Goal: Task Accomplishment & Management: Complete application form

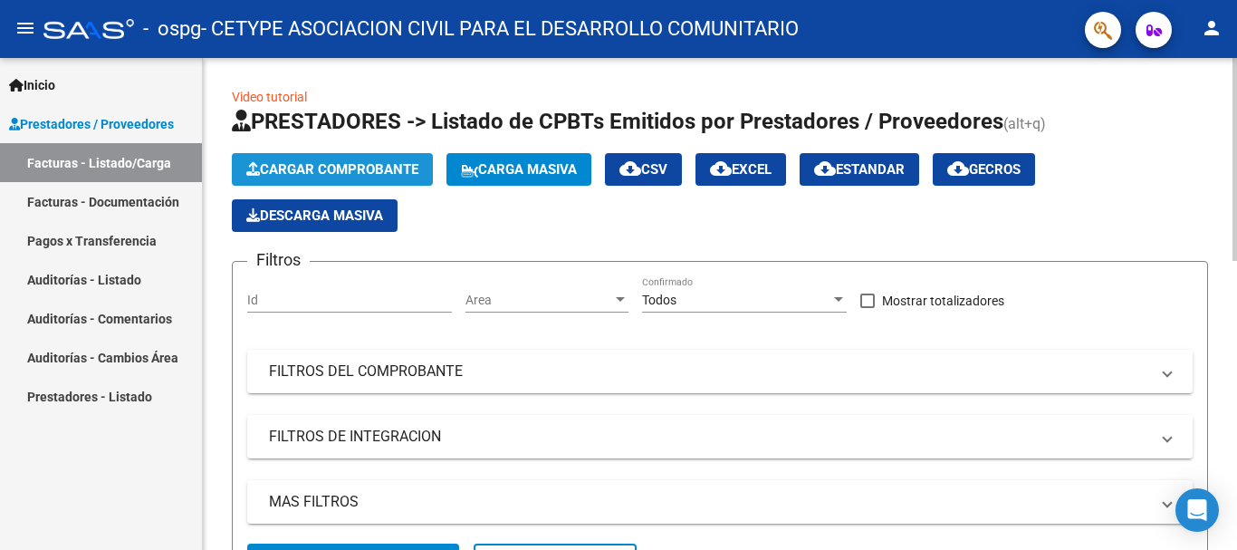
click at [305, 160] on button "Cargar Comprobante" at bounding box center [332, 169] width 201 height 33
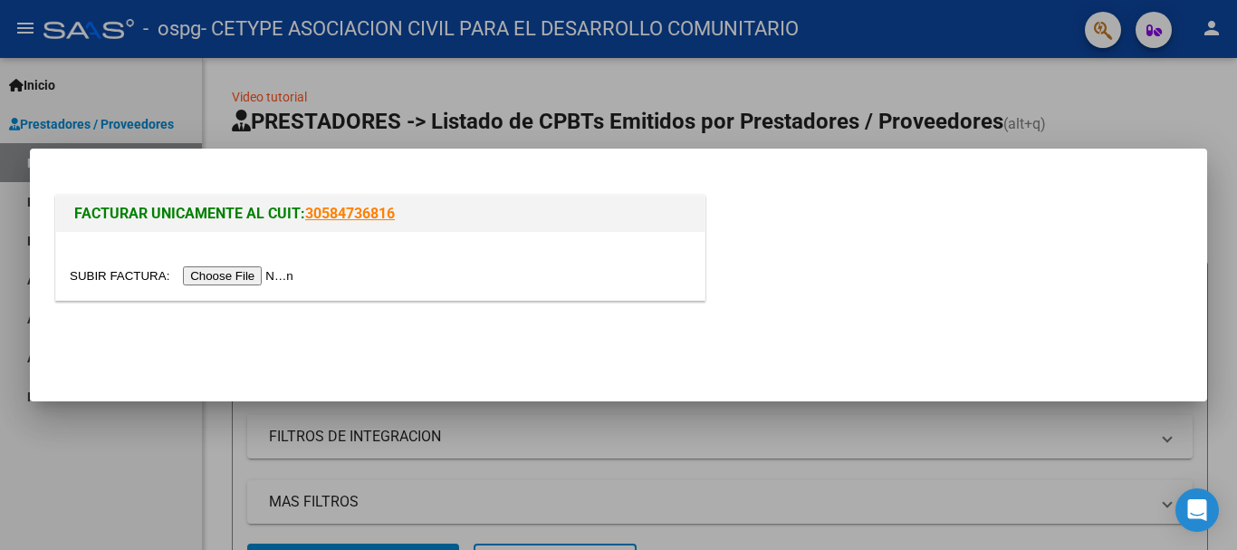
click at [241, 273] on input "file" at bounding box center [184, 275] width 229 height 19
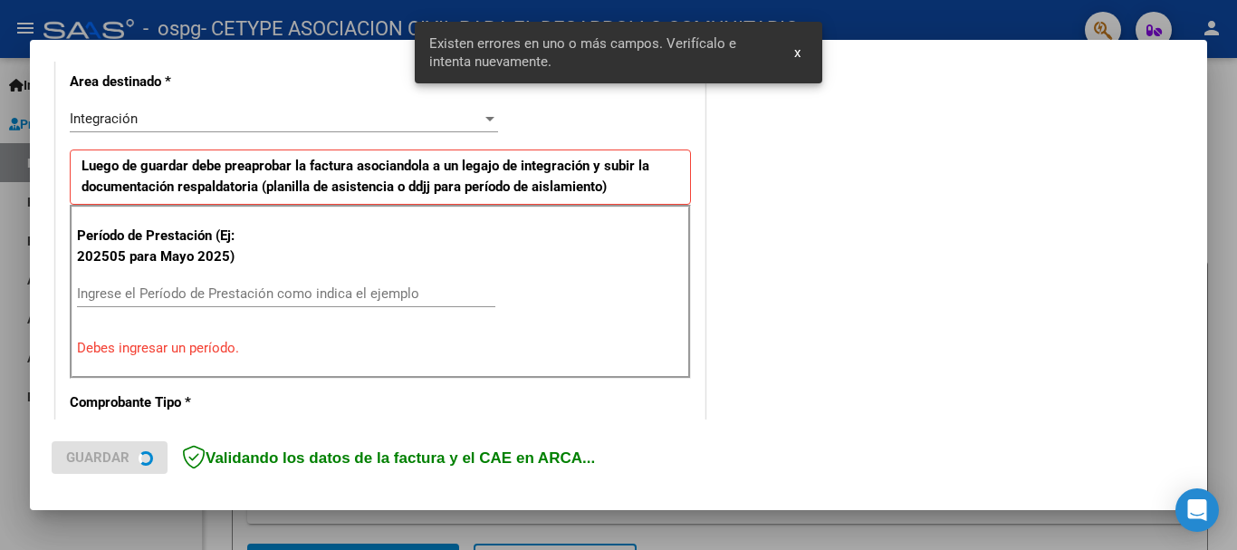
scroll to position [418, 0]
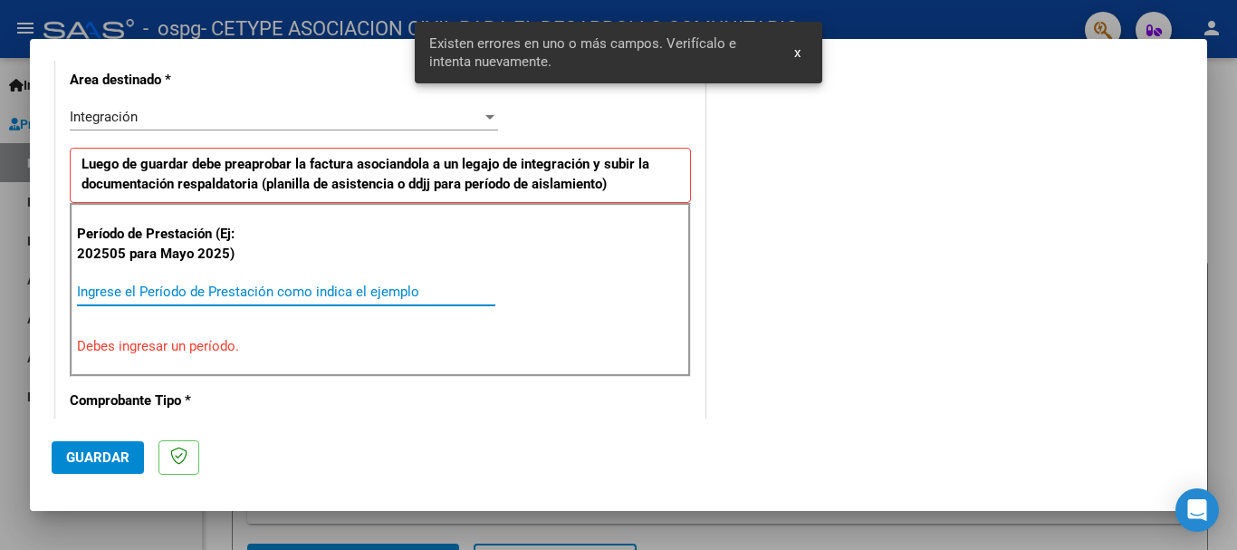
click at [360, 297] on input "Ingrese el Período de Prestación como indica el ejemplo" at bounding box center [286, 291] width 418 height 16
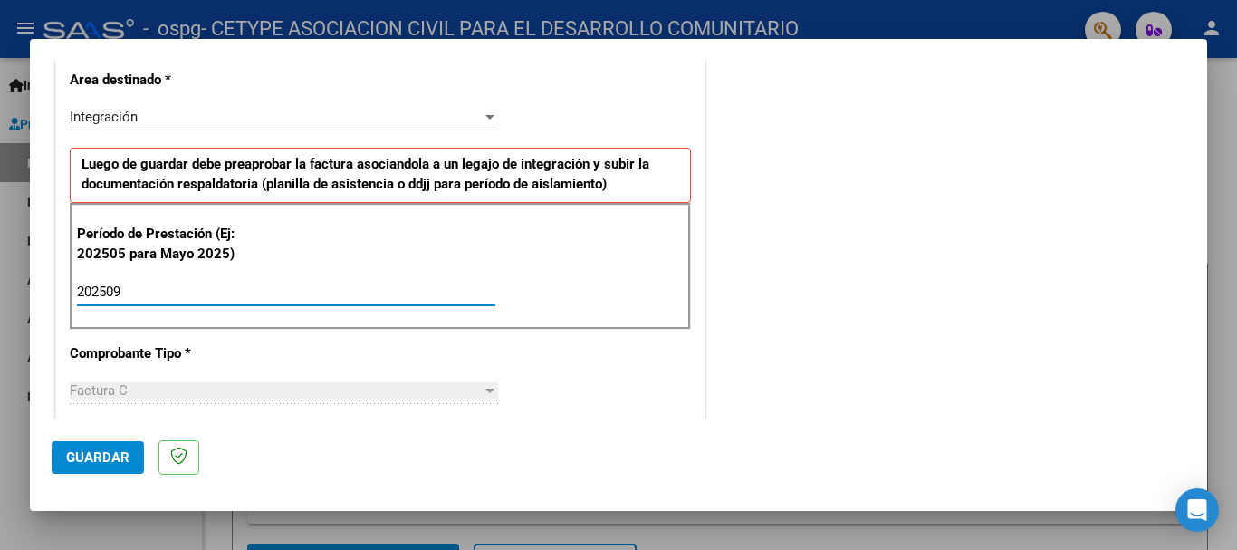
type input "202509"
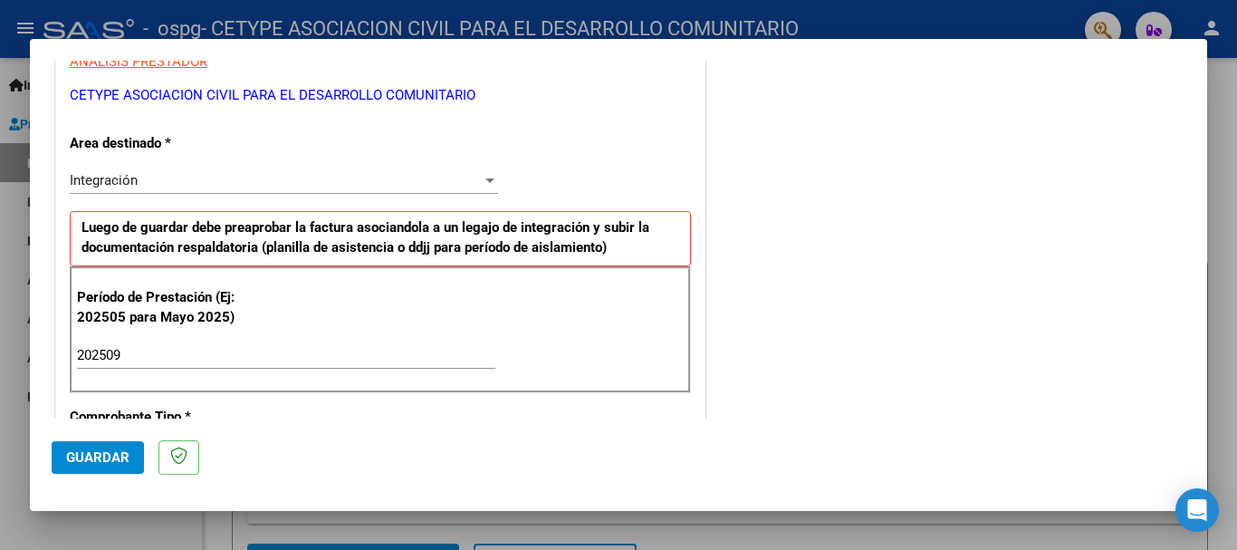
scroll to position [362, 0]
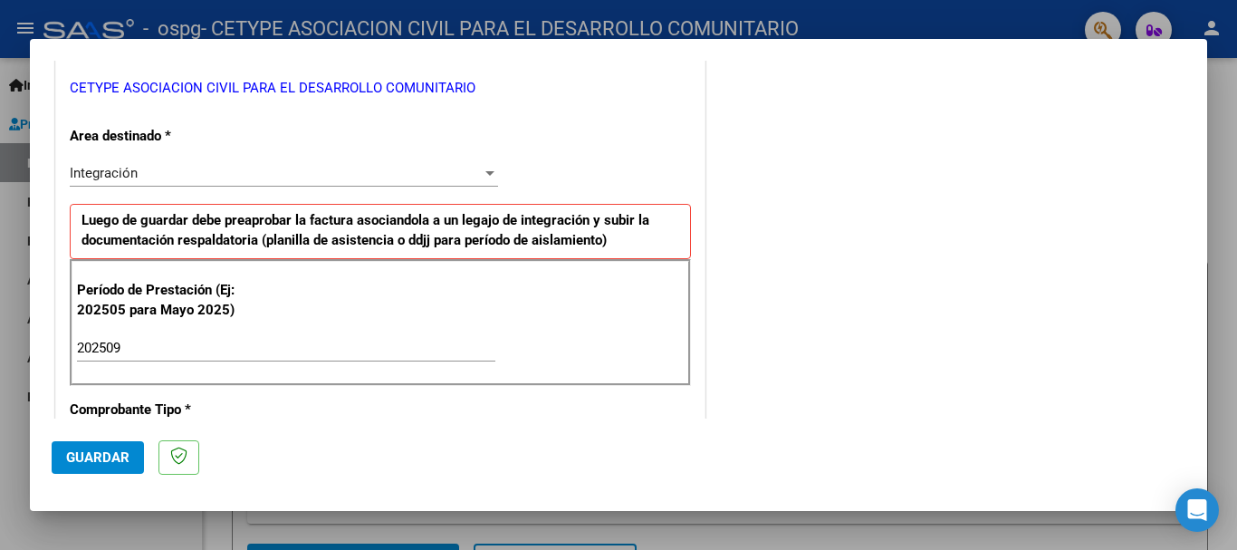
click at [103, 450] on span "Guardar" at bounding box center [97, 457] width 63 height 16
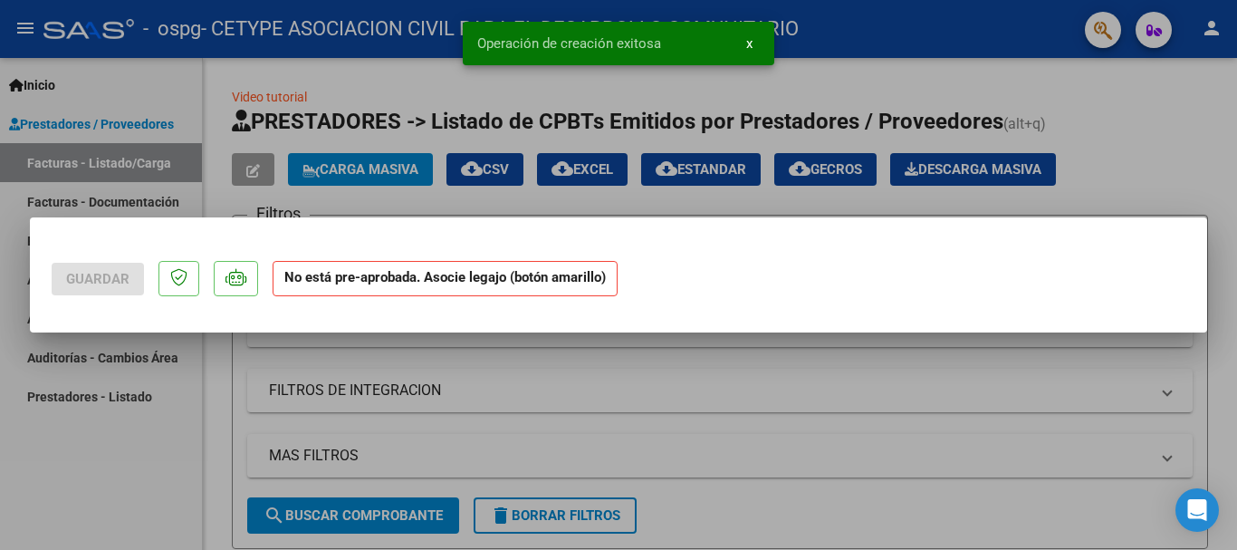
scroll to position [0, 0]
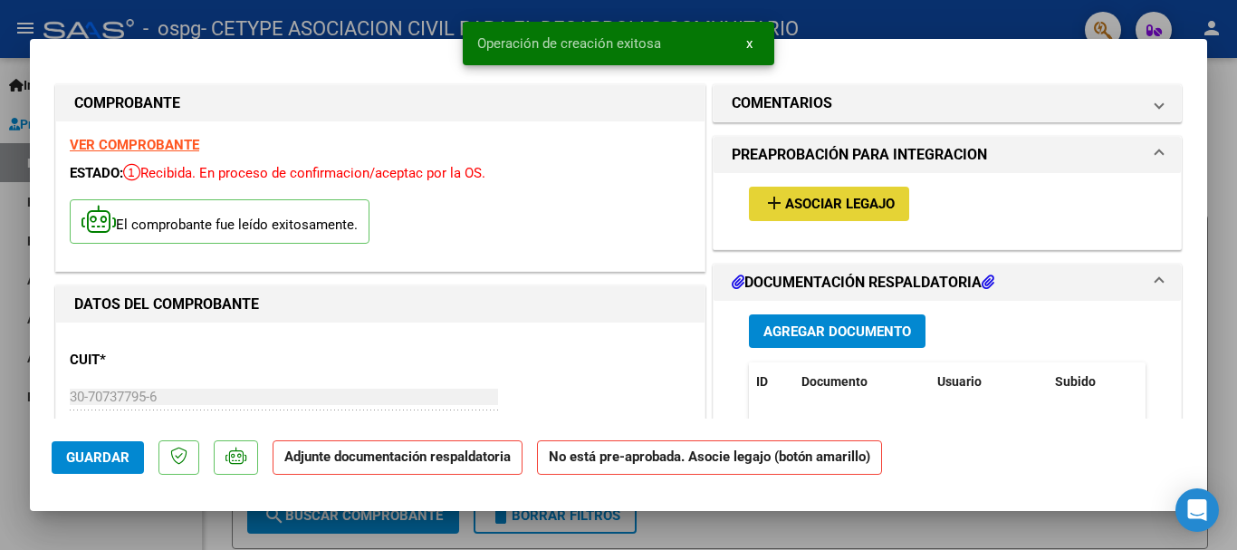
click at [848, 207] on span "Asociar Legajo" at bounding box center [840, 204] width 110 height 16
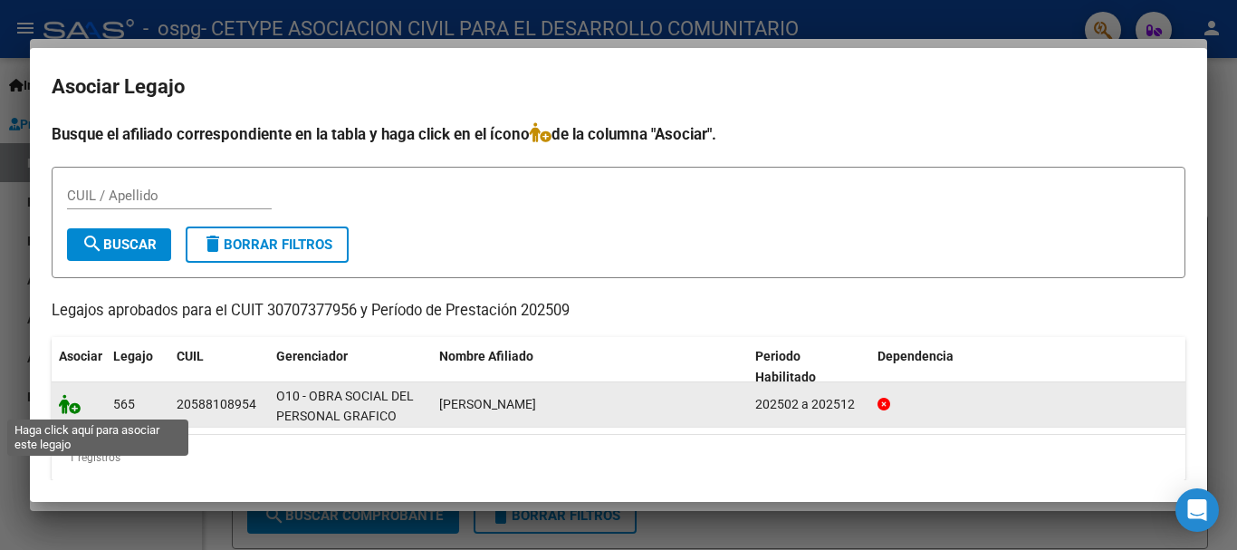
click at [72, 398] on icon at bounding box center [70, 404] width 22 height 20
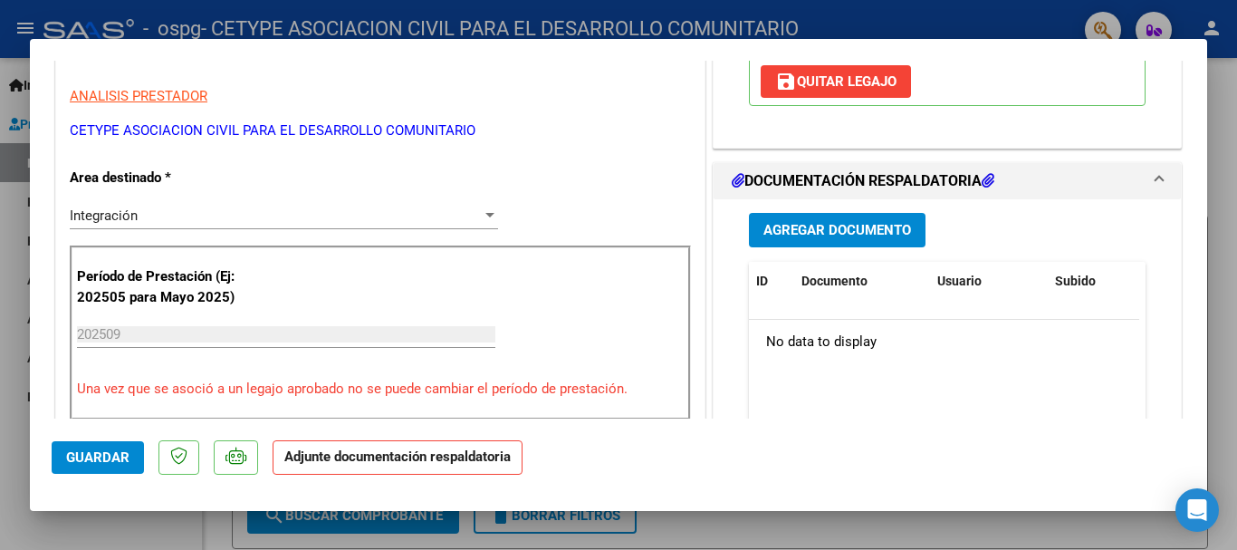
scroll to position [362, 0]
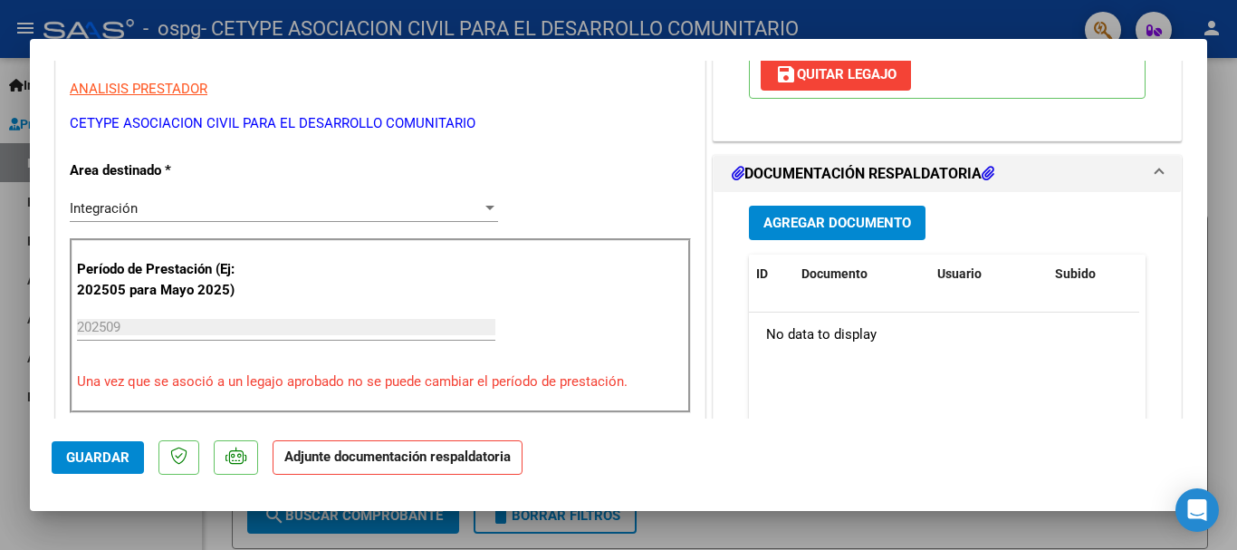
click at [819, 227] on span "Agregar Documento" at bounding box center [837, 223] width 148 height 16
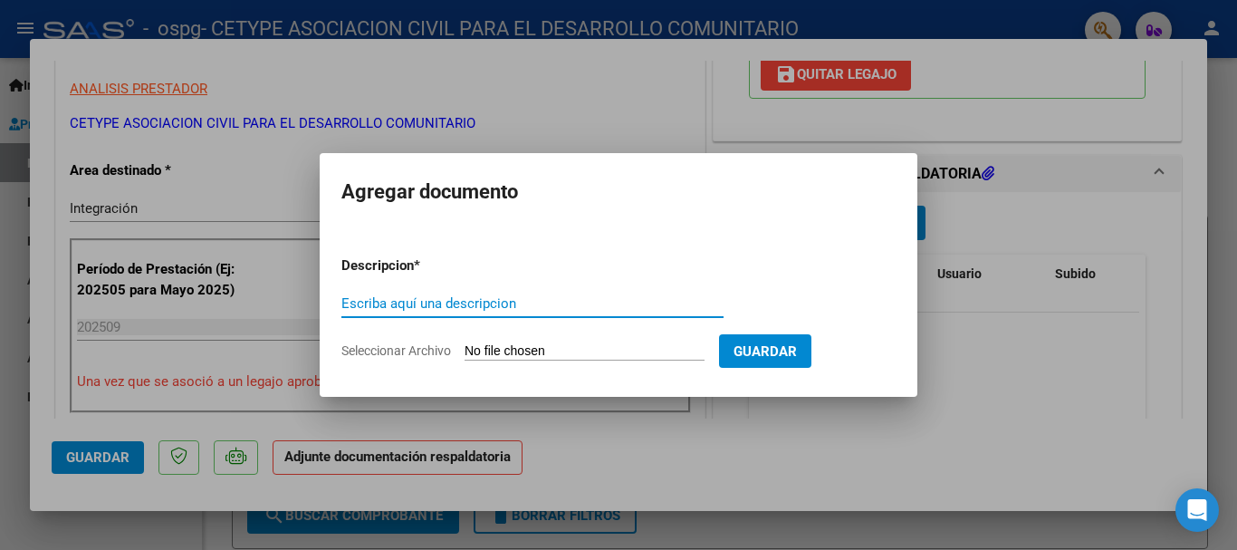
click at [497, 354] on input "Seleccionar Archivo" at bounding box center [584, 351] width 240 height 17
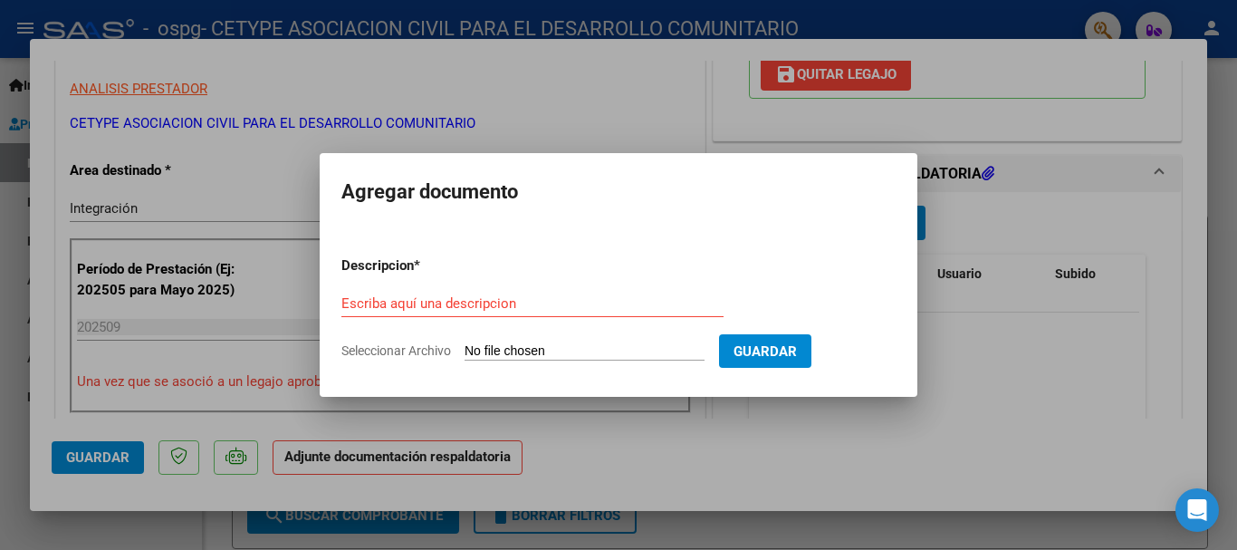
type input "C:\fakepath\planilla_asistencia_Agüero_Felipe-met-sep_25.pdf"
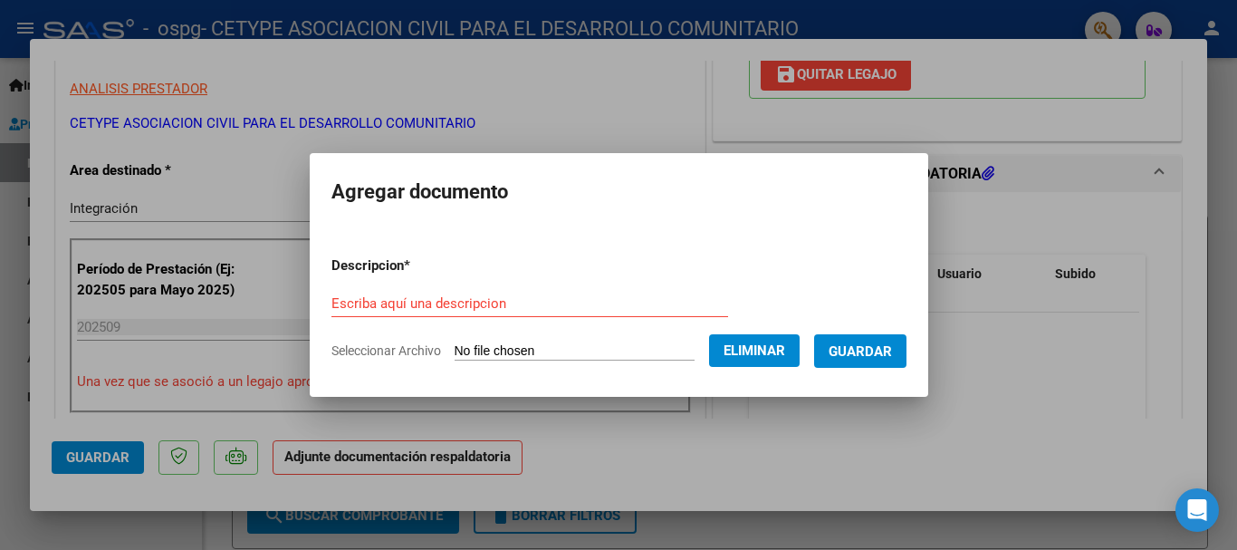
click at [356, 305] on input "Escriba aquí una descripcion" at bounding box center [529, 303] width 397 height 16
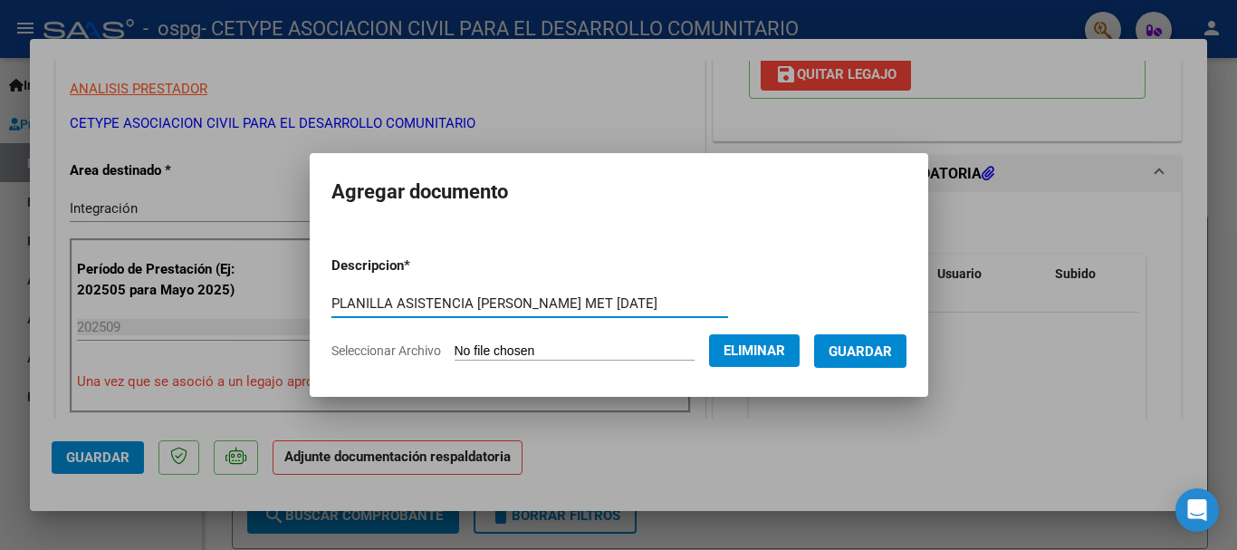
type input "PLANILLA ASISTENCIA [PERSON_NAME] MET [DATE]"
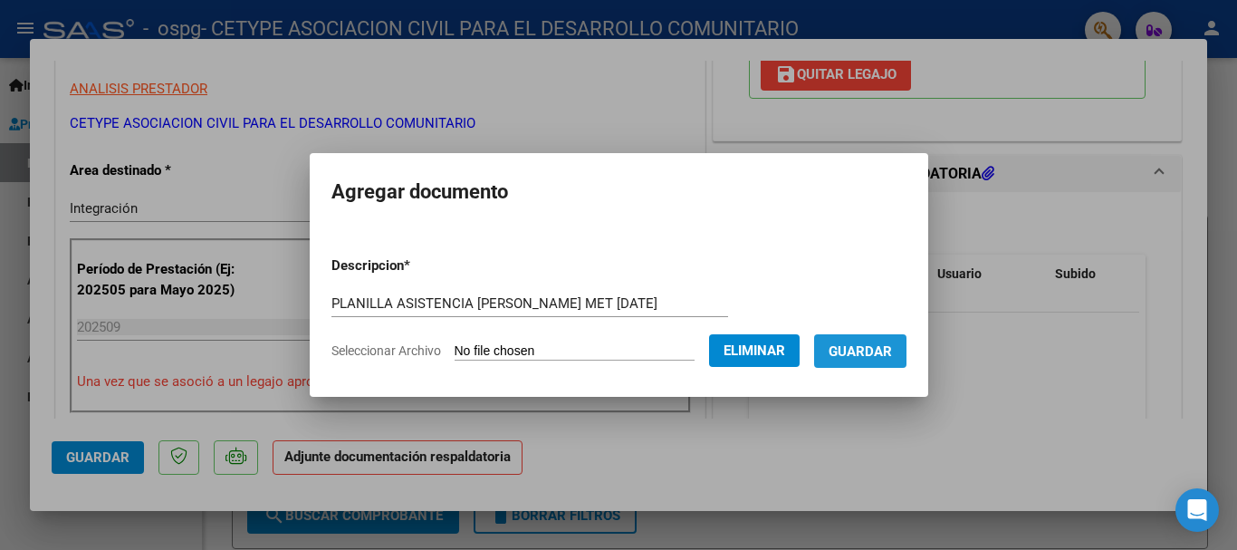
click at [878, 349] on span "Guardar" at bounding box center [859, 351] width 63 height 16
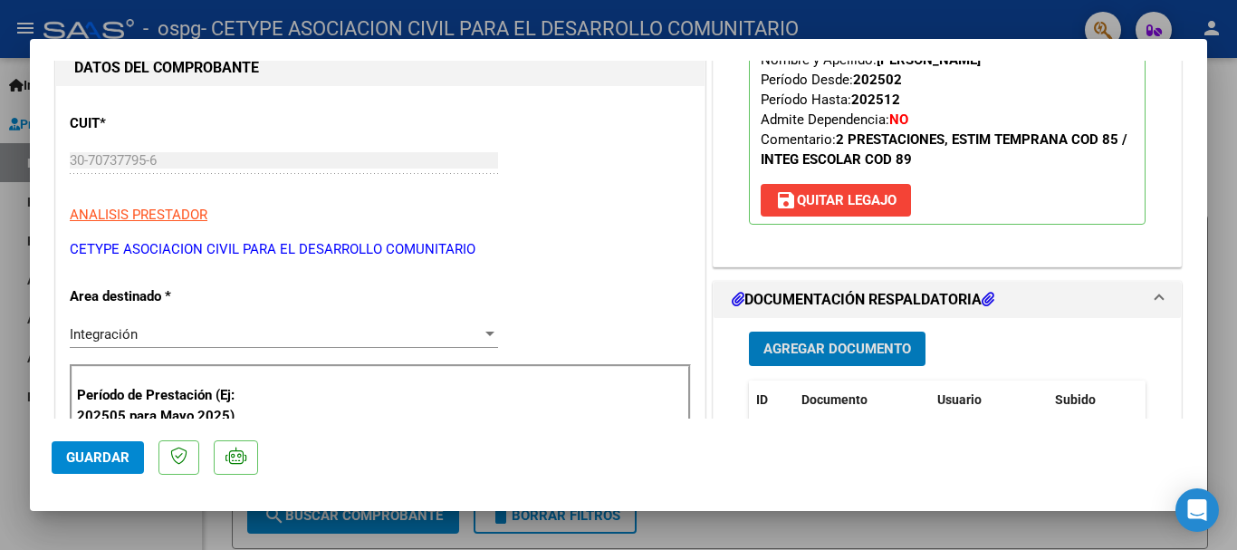
scroll to position [358, 0]
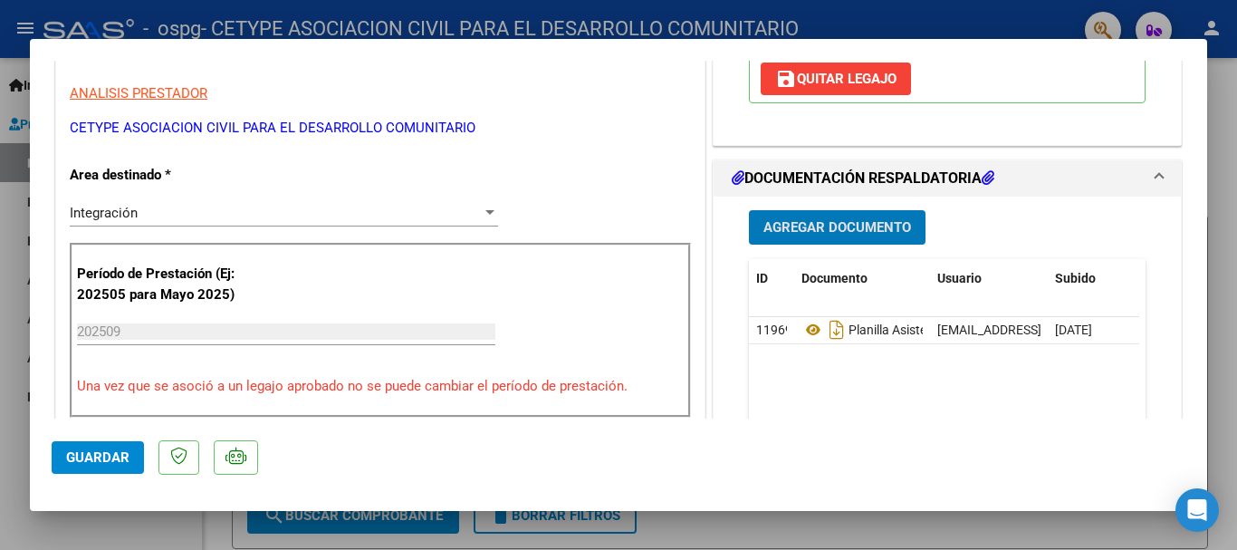
click at [74, 450] on span "Guardar" at bounding box center [97, 457] width 63 height 16
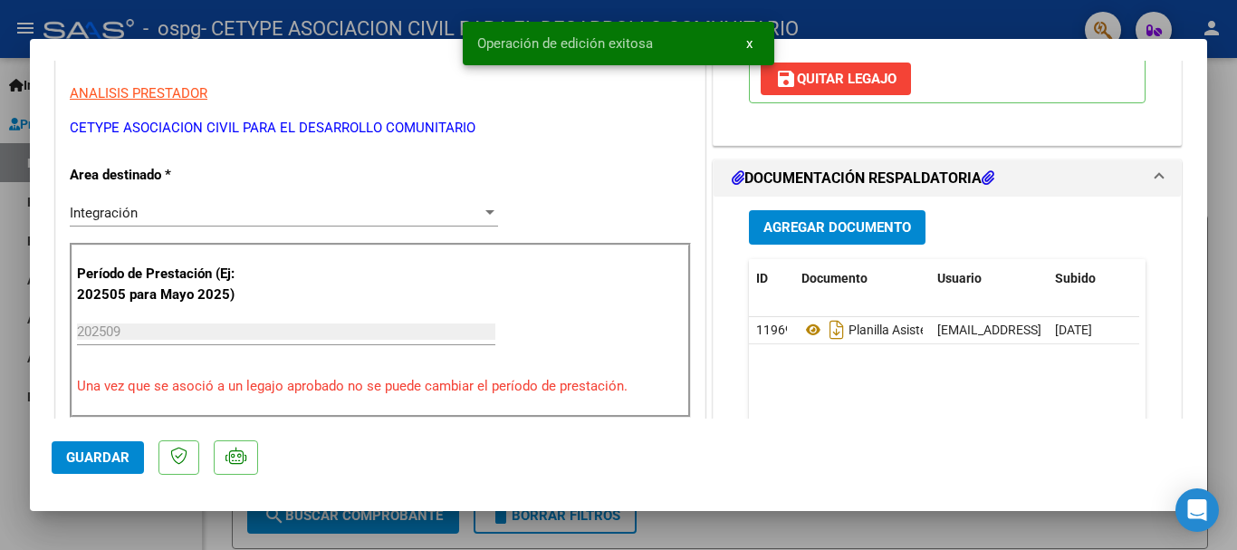
click at [902, 17] on div at bounding box center [618, 275] width 1237 height 550
type input "$ 0,00"
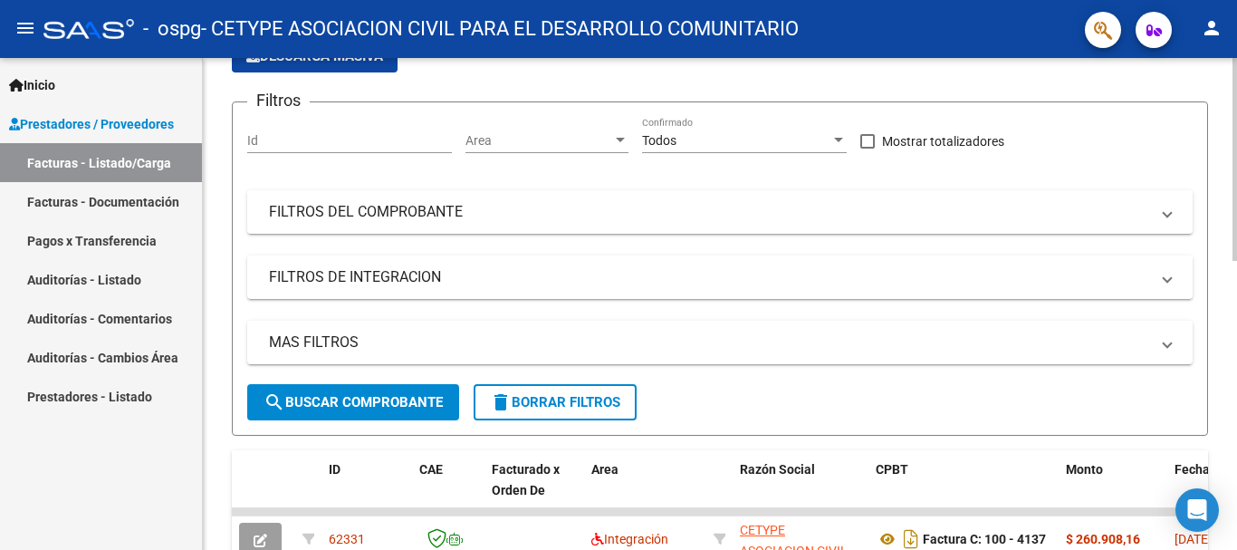
scroll to position [0, 0]
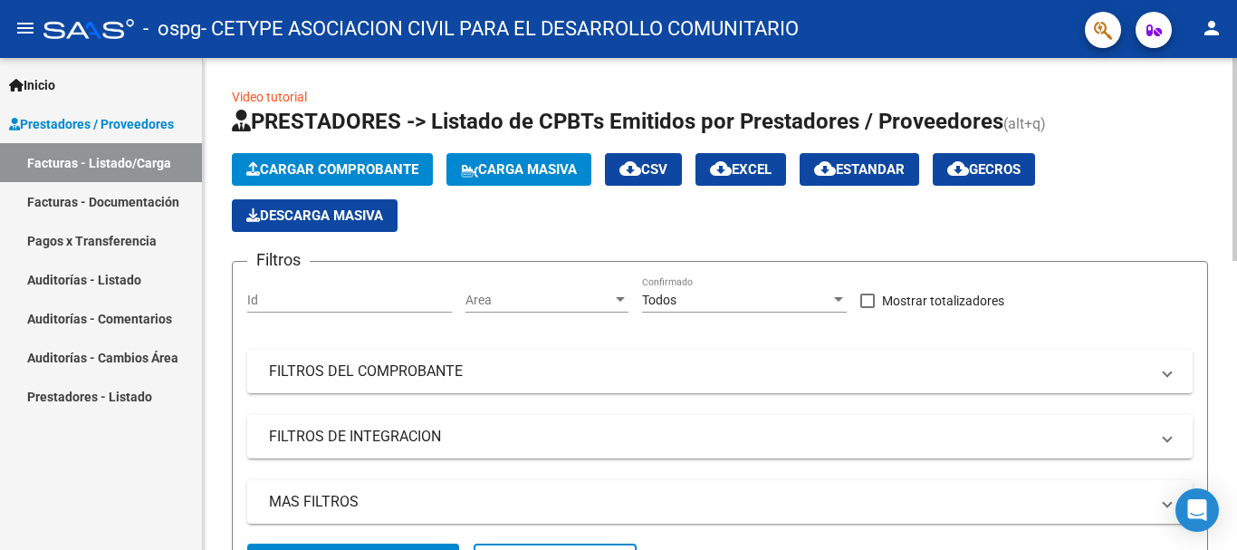
click at [311, 167] on span "Cargar Comprobante" at bounding box center [332, 169] width 172 height 16
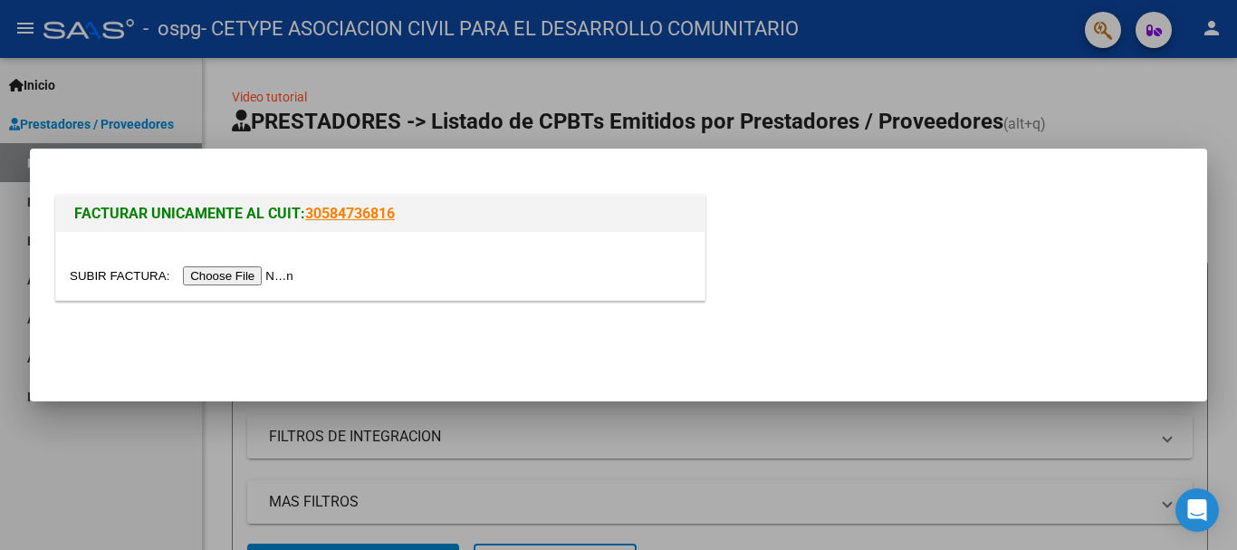
click at [231, 273] on input "file" at bounding box center [184, 275] width 229 height 19
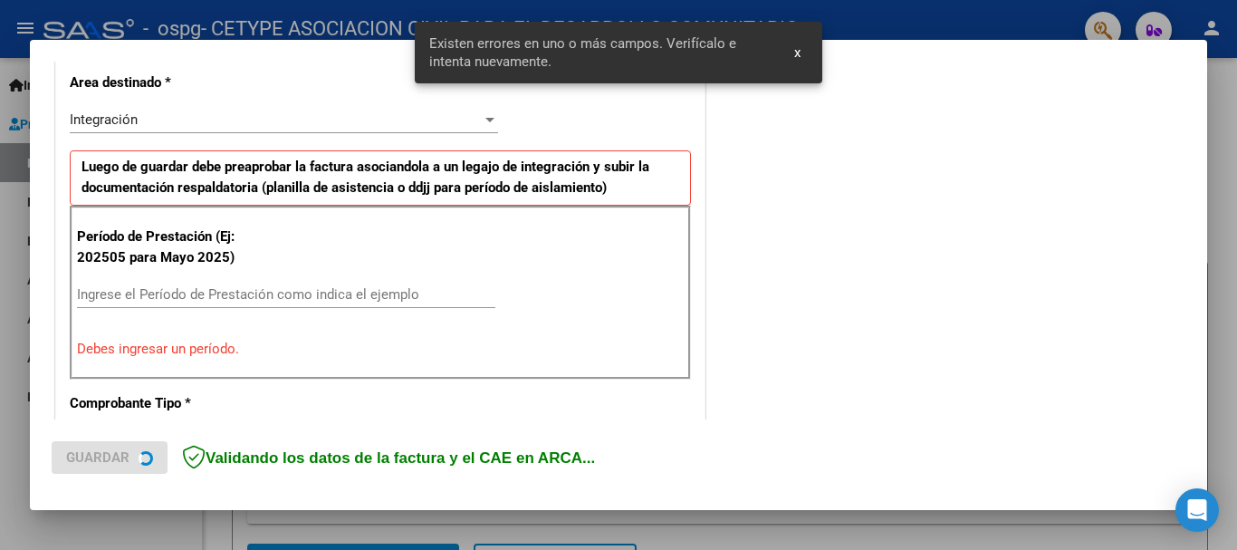
scroll to position [418, 0]
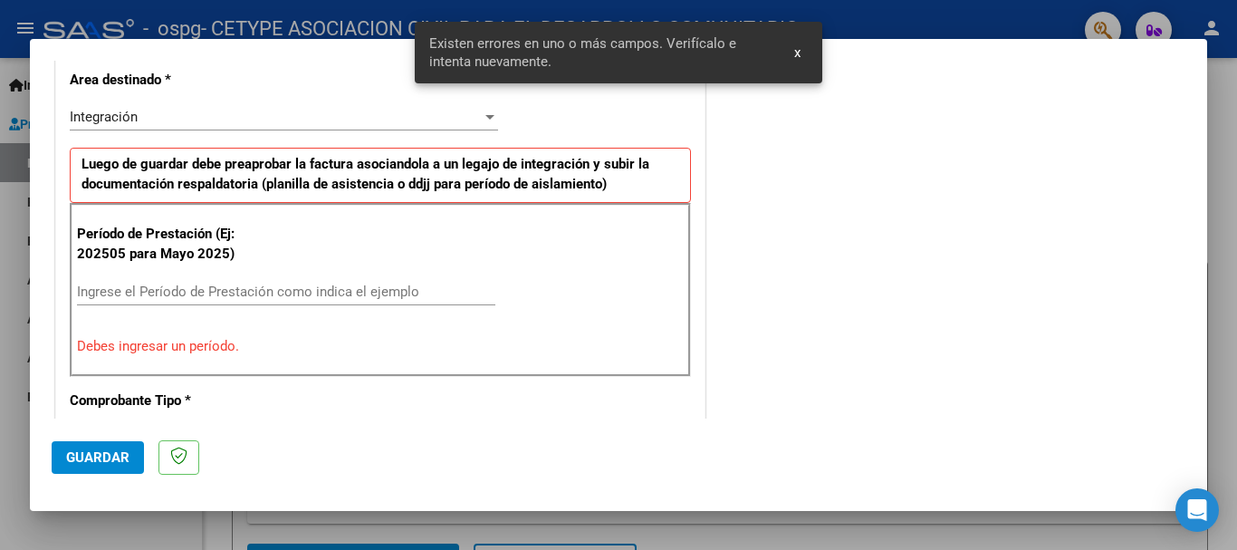
drag, startPoint x: 219, startPoint y: 281, endPoint x: 218, endPoint y: 291, distance: 10.0
click at [218, 282] on div "Ingrese el Período de Prestación como indica el ejemplo" at bounding box center [286, 291] width 418 height 27
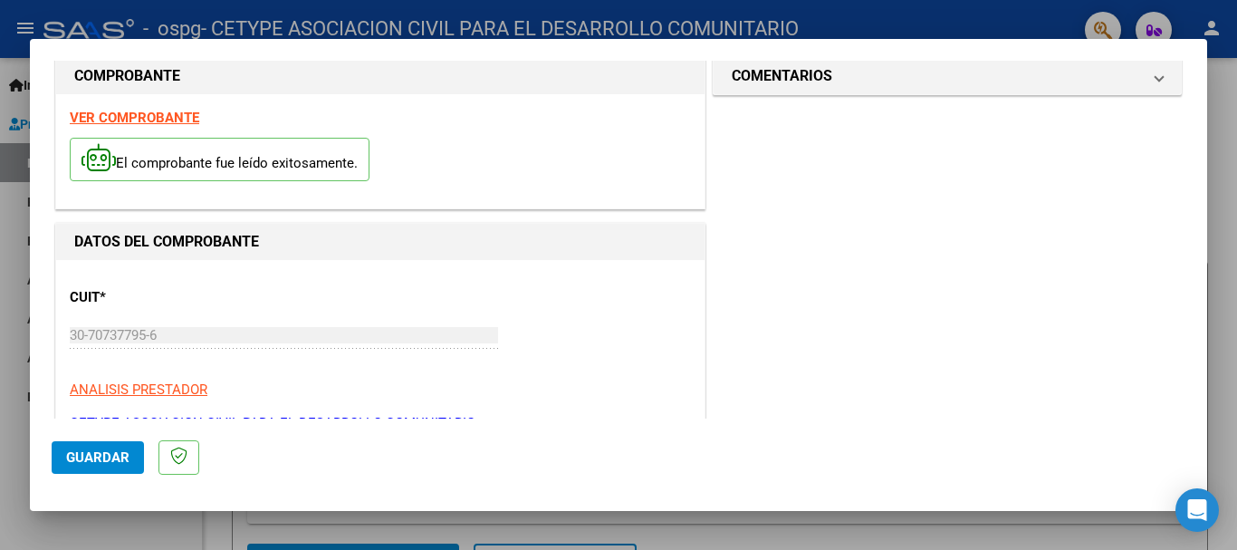
scroll to position [0, 0]
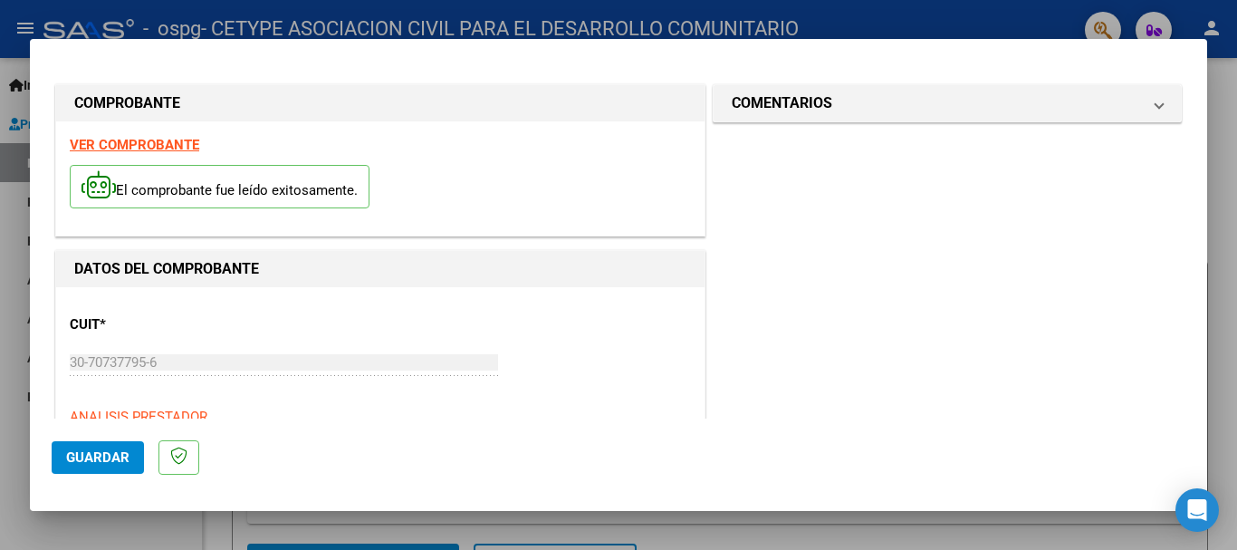
type input "202509"
click at [95, 451] on span "Guardar" at bounding box center [97, 457] width 63 height 16
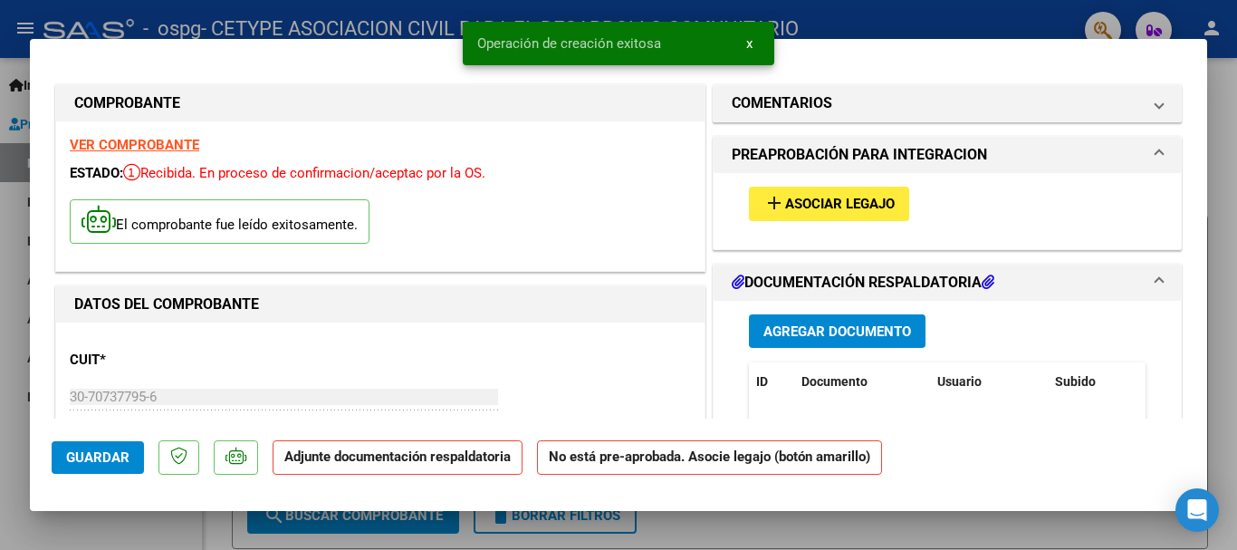
click at [797, 207] on span "Asociar Legajo" at bounding box center [840, 204] width 110 height 16
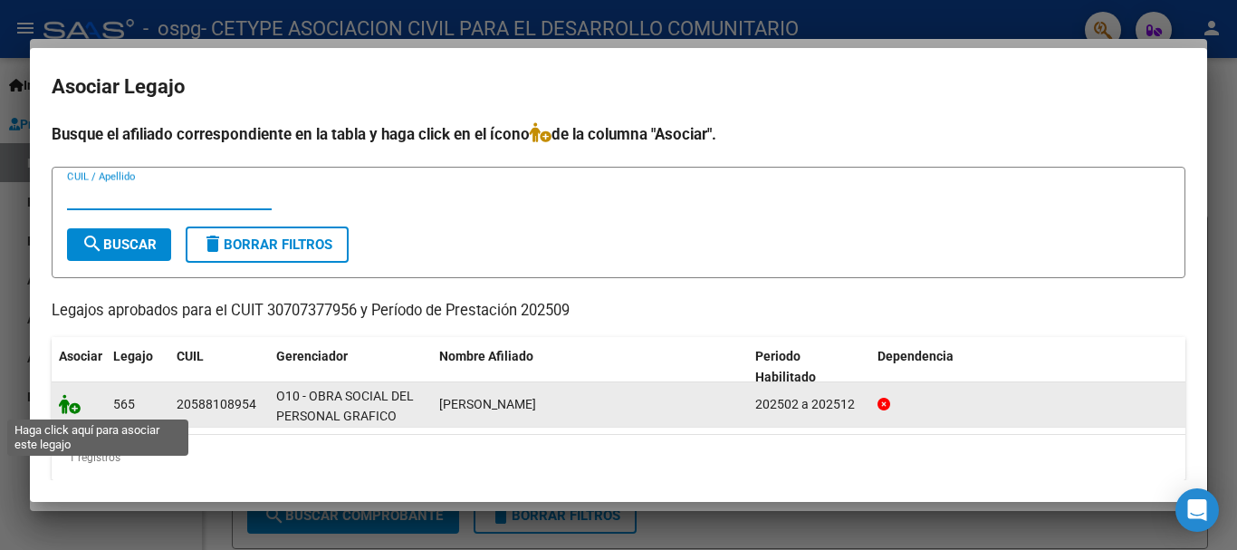
click at [72, 409] on icon at bounding box center [70, 404] width 22 height 20
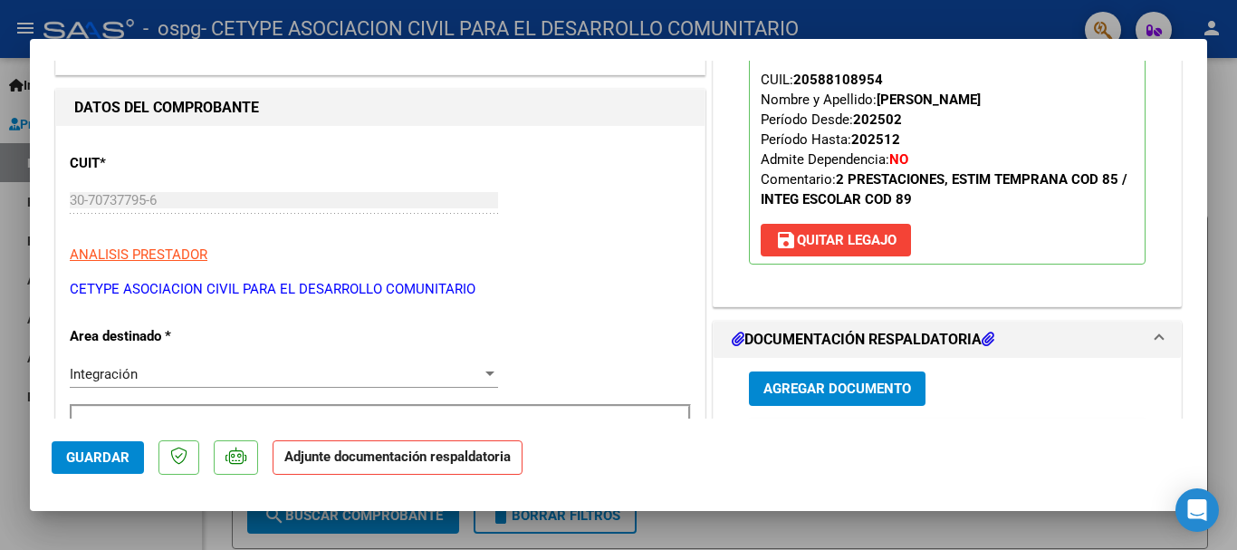
scroll to position [181, 0]
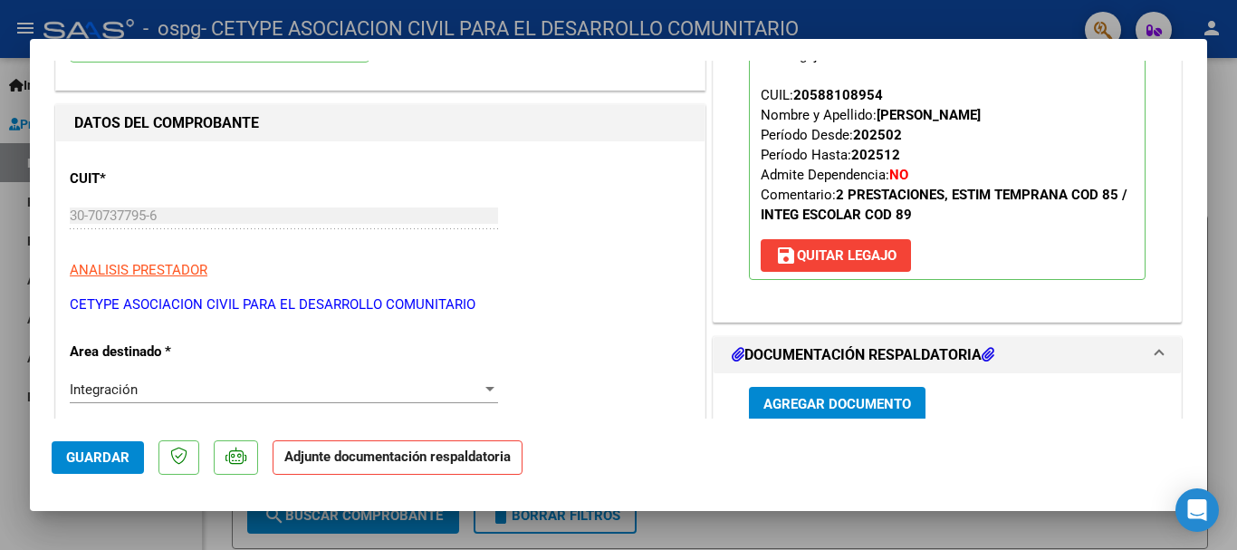
click at [787, 400] on span "Agregar Documento" at bounding box center [837, 405] width 148 height 16
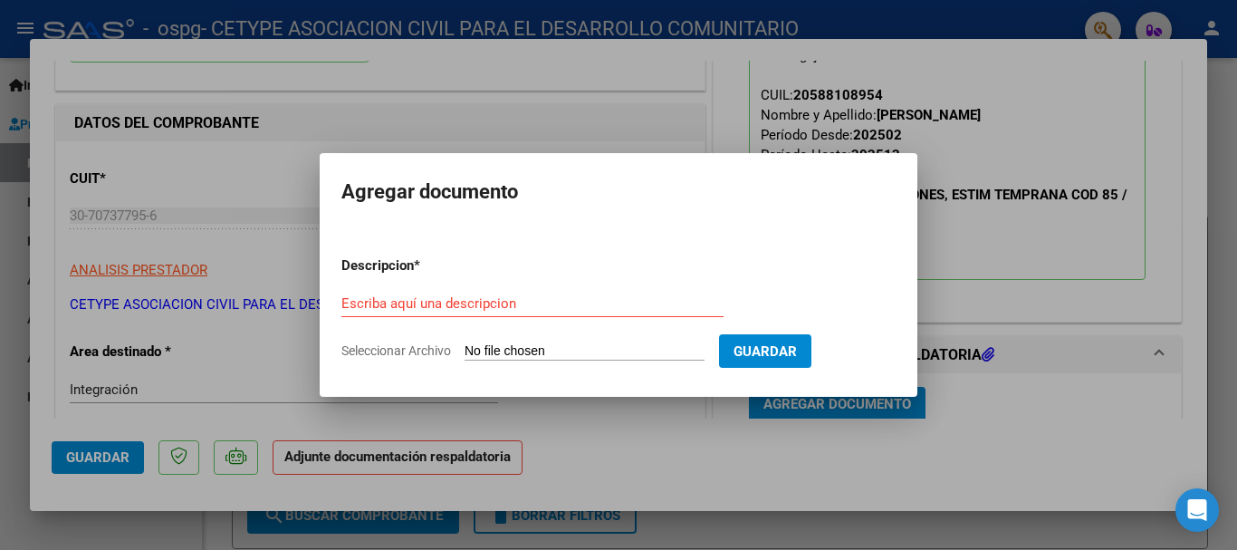
click at [476, 348] on input "Seleccionar Archivo" at bounding box center [584, 351] width 240 height 17
type input "C:\fakepath\planilla_asistencia_Agüero_Felipe-int_esc-sep_25.pdf"
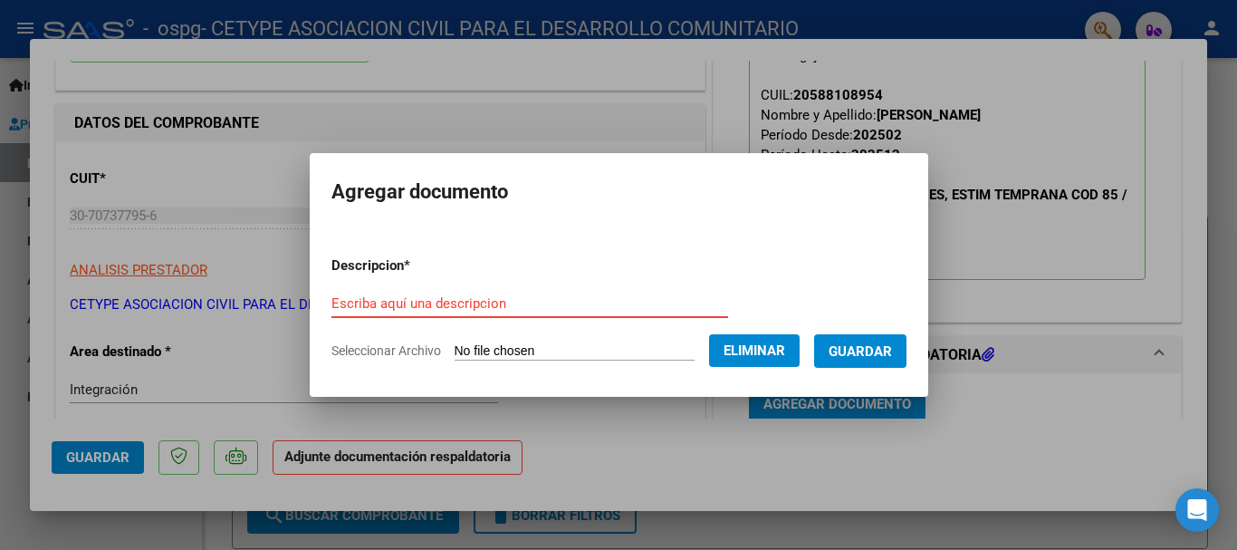
click at [419, 302] on input "Escriba aquí una descripcion" at bounding box center [529, 303] width 397 height 16
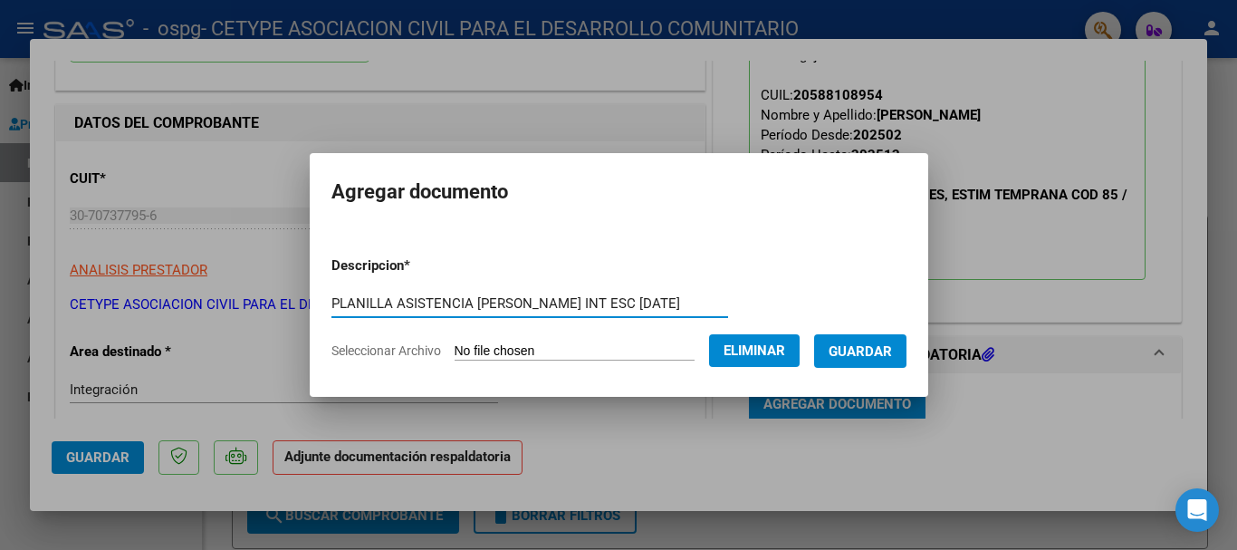
type input "PLANILLA ASISTENCIA [PERSON_NAME] INT ESC [DATE]"
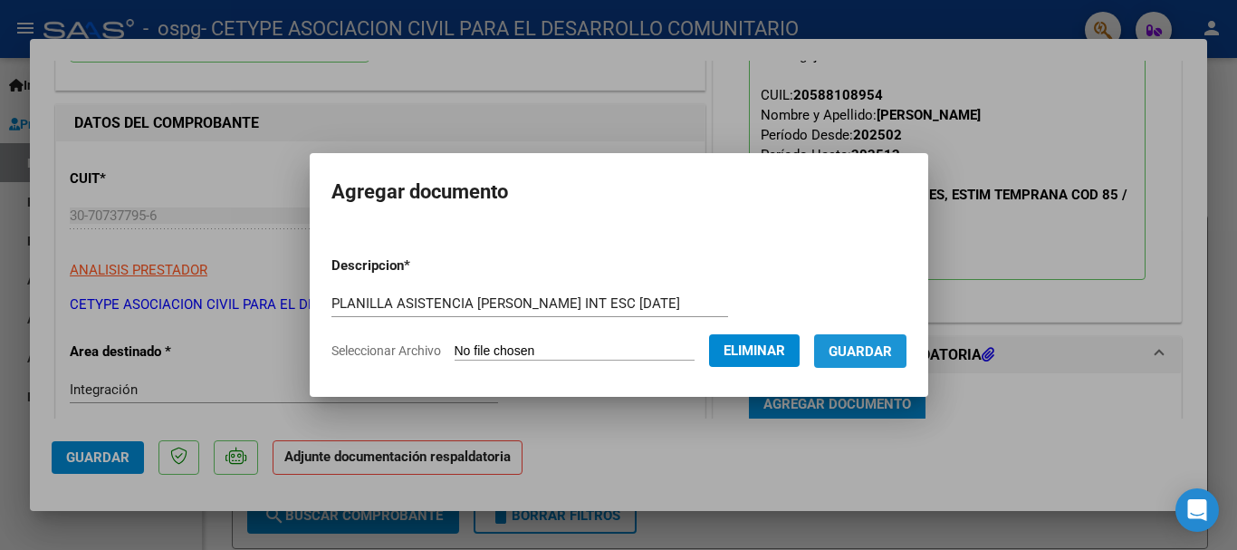
click at [866, 357] on span "Guardar" at bounding box center [859, 351] width 63 height 16
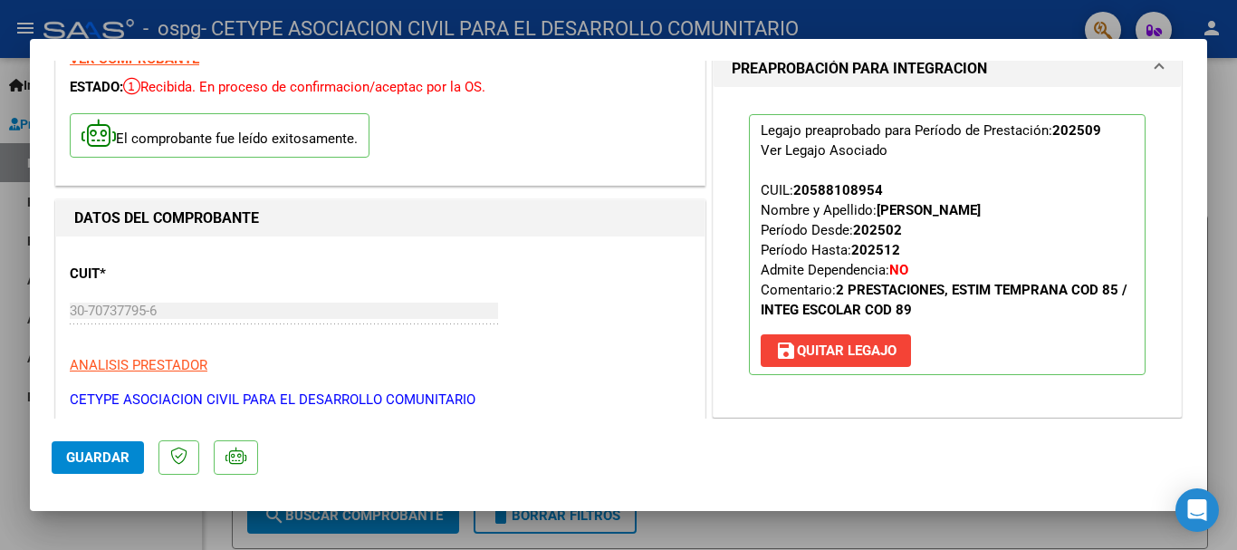
scroll to position [0, 0]
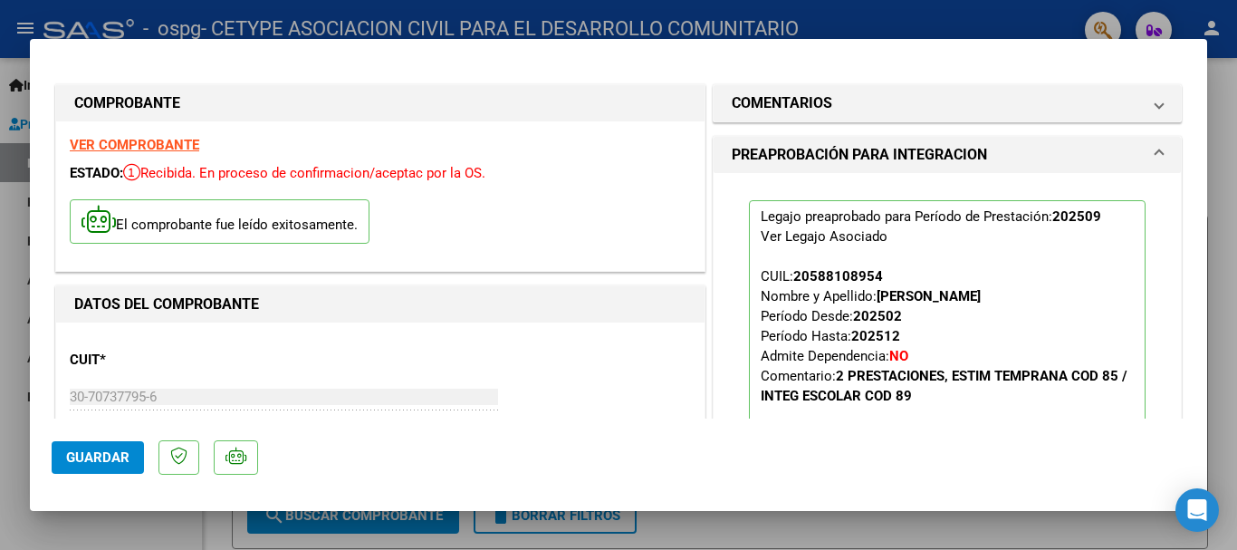
click at [99, 450] on span "Guardar" at bounding box center [97, 457] width 63 height 16
click at [856, 18] on div at bounding box center [618, 275] width 1237 height 550
type input "$ 0,00"
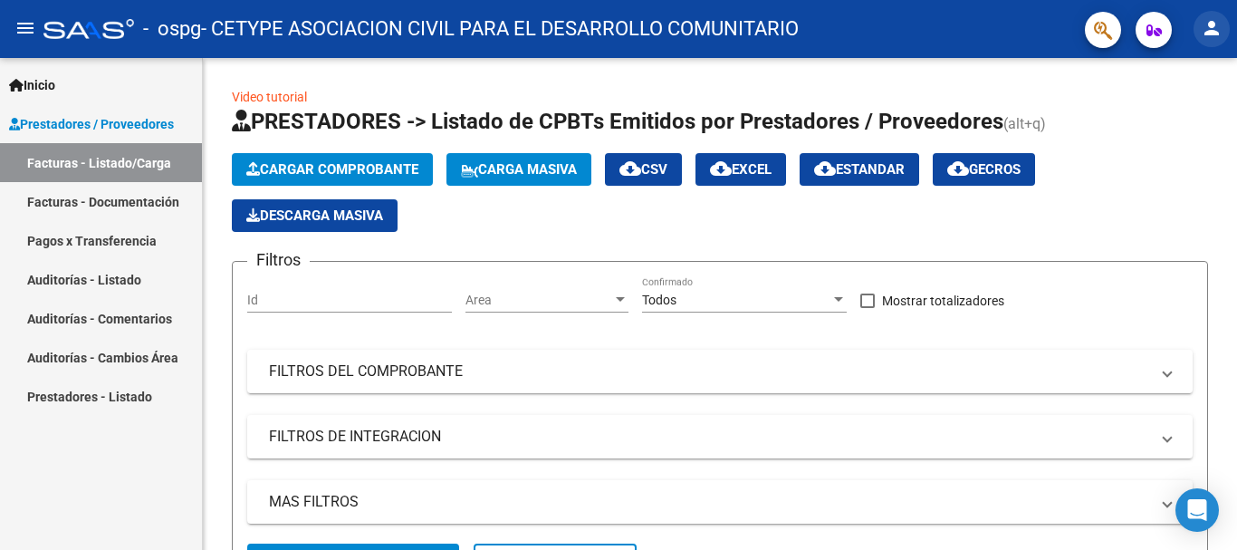
click at [1206, 28] on mat-icon "person" at bounding box center [1212, 28] width 22 height 22
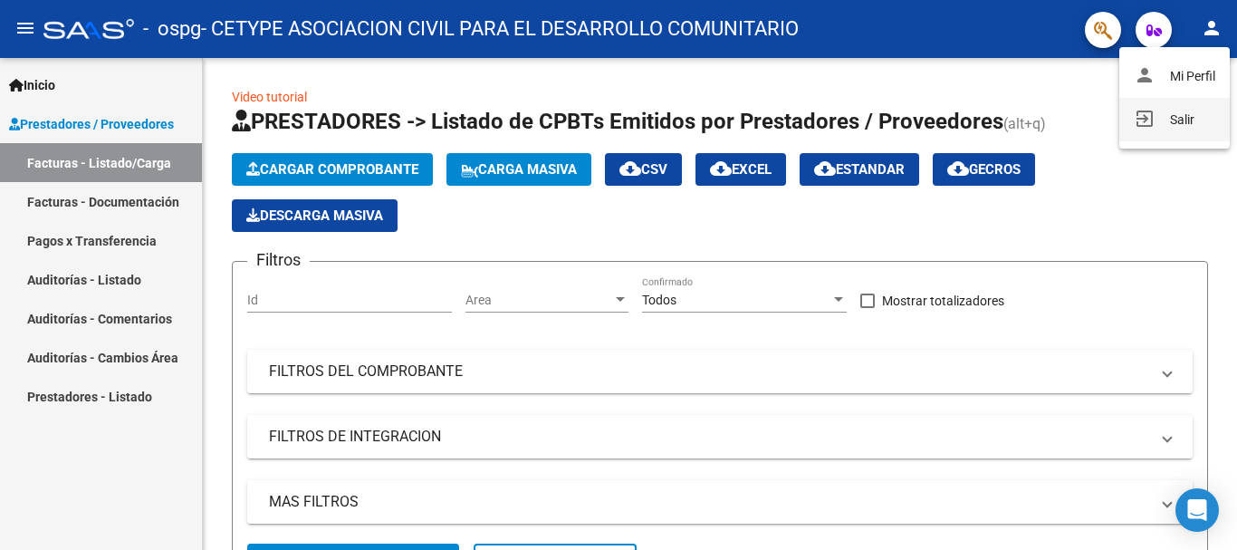
click at [1156, 131] on button "exit_to_app Salir" at bounding box center [1174, 119] width 110 height 43
